Goal: Task Accomplishment & Management: Use online tool/utility

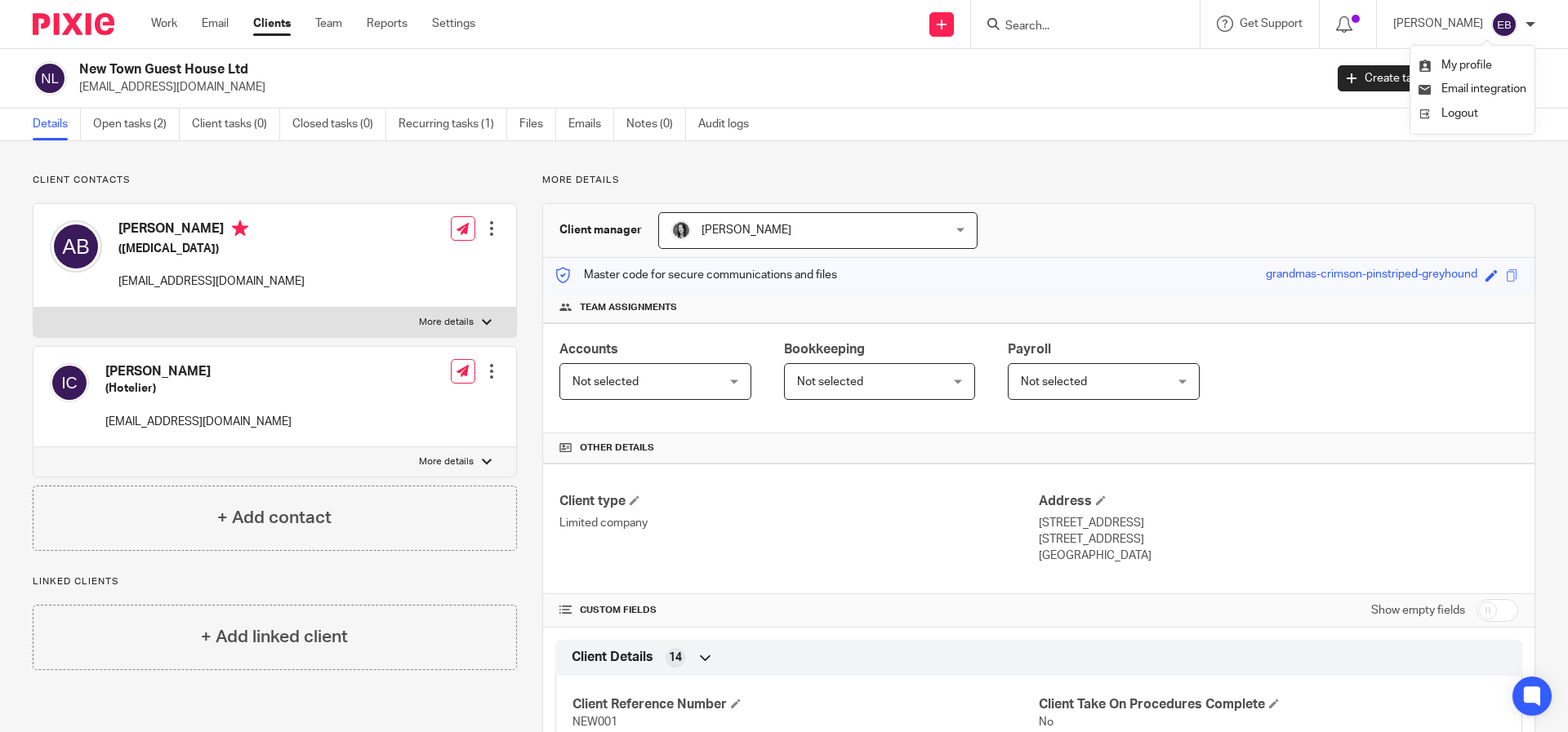
click at [1114, 24] on input "Search" at bounding box center [1077, 26] width 147 height 14
type input "Highk"
click at [1136, 57] on link at bounding box center [1101, 63] width 202 height 24
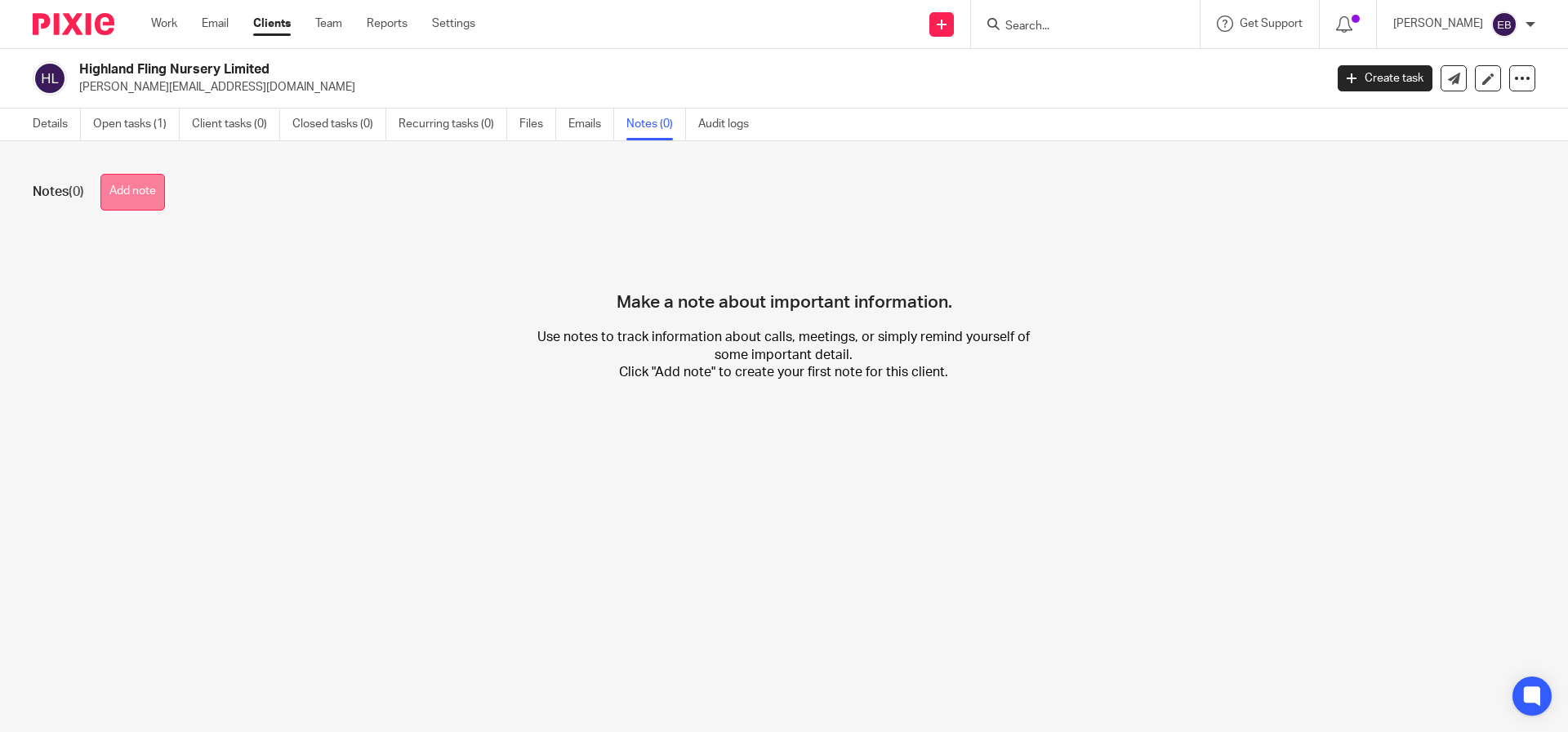
click at [113, 198] on button "Add note" at bounding box center [132, 193] width 65 height 37
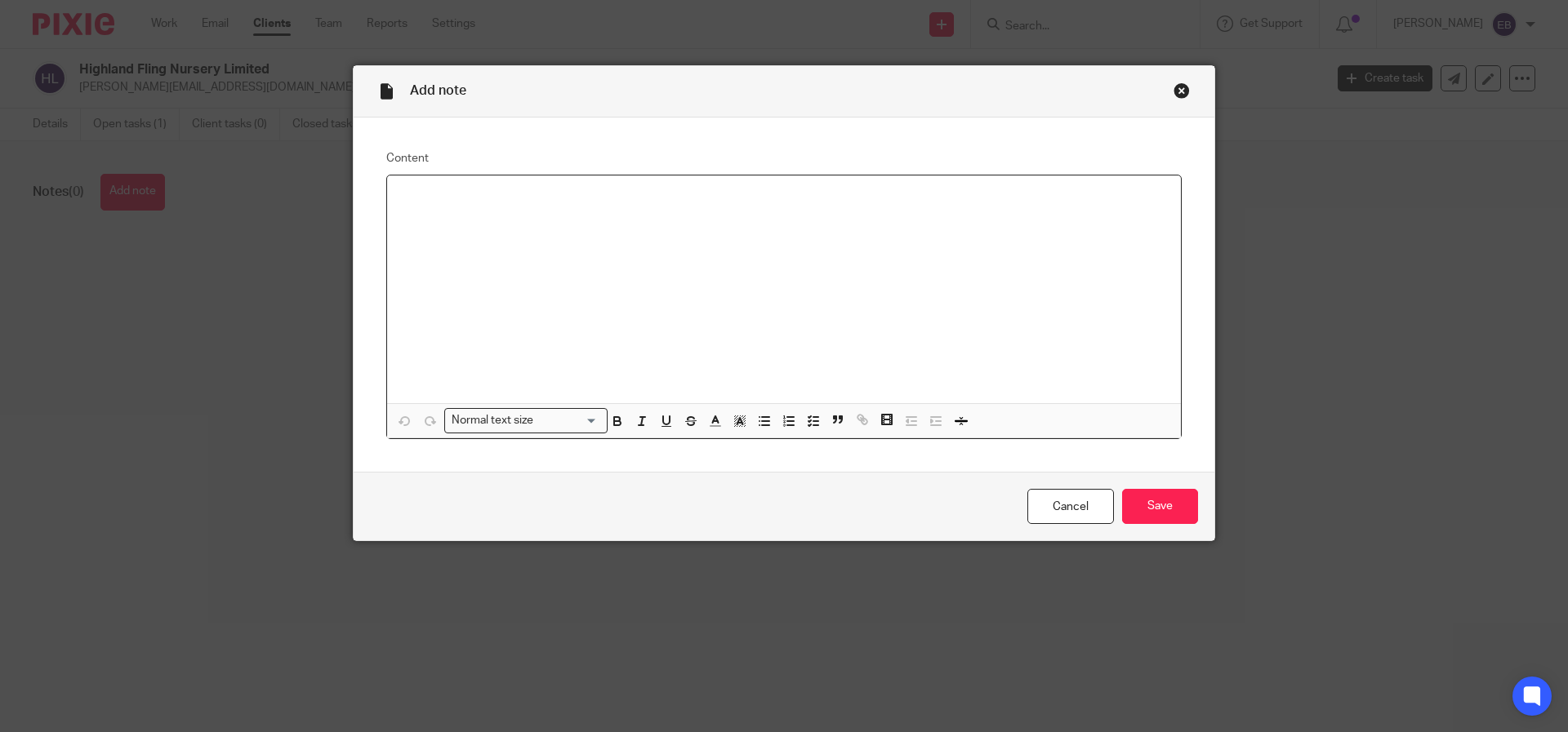
click at [477, 240] on div at bounding box center [784, 289] width 794 height 227
click at [1165, 519] on input "Save" at bounding box center [1160, 507] width 76 height 35
